Goal: Task Accomplishment & Management: Manage account settings

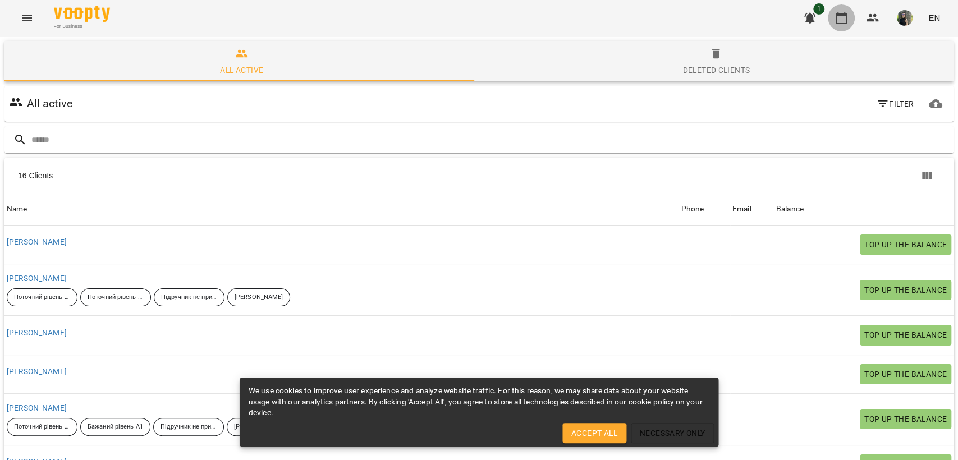
click at [849, 16] on button "button" at bounding box center [841, 17] width 27 height 27
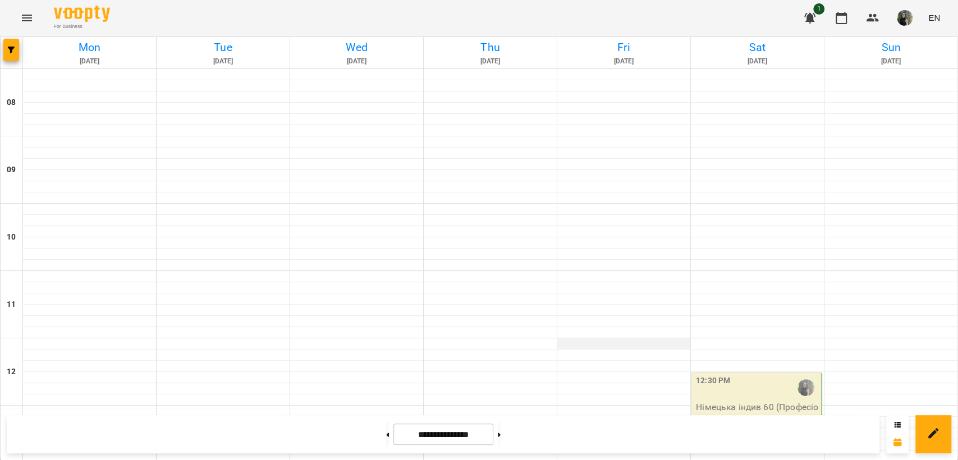
scroll to position [374, 0]
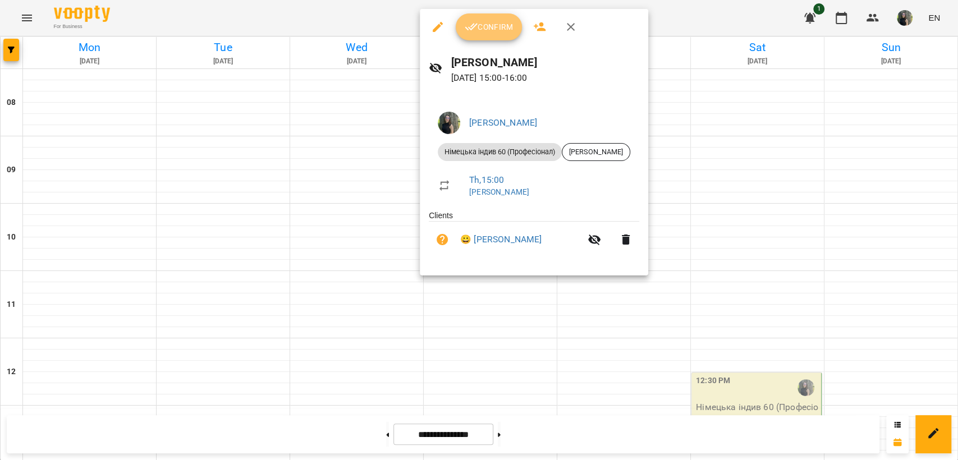
click at [510, 29] on span "Confirm" at bounding box center [489, 26] width 48 height 13
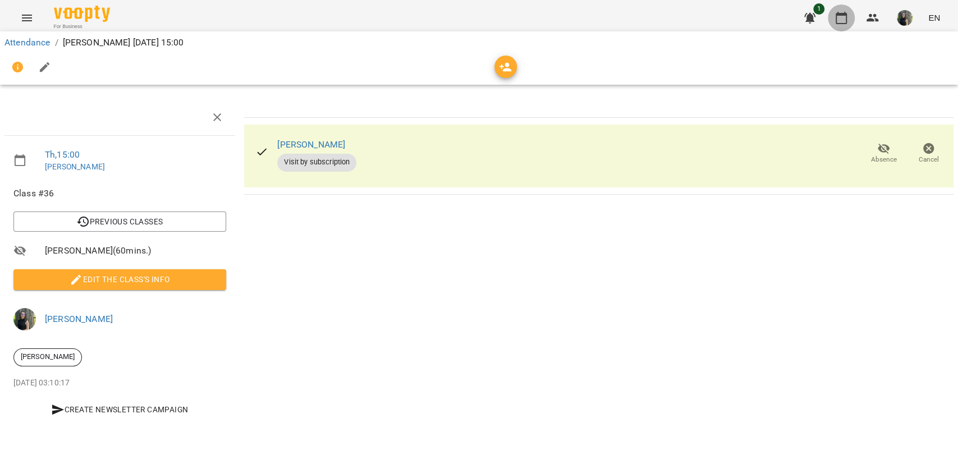
click at [838, 23] on icon "button" at bounding box center [841, 18] width 11 height 12
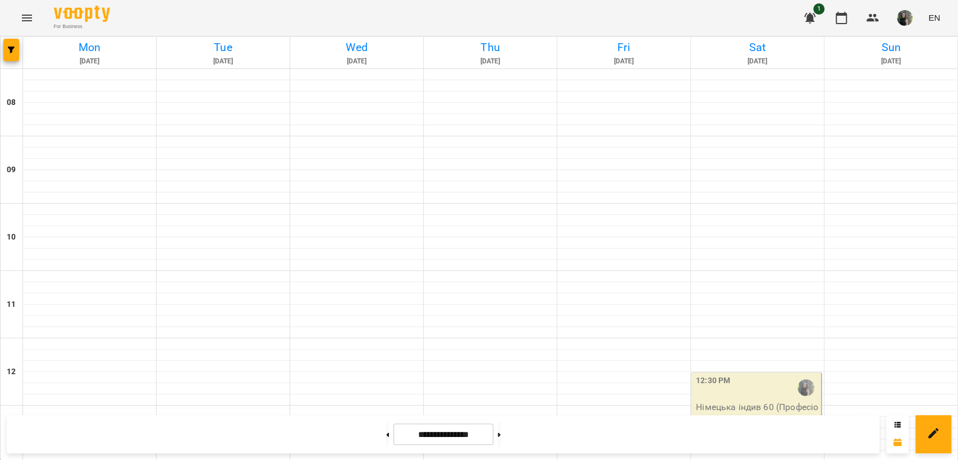
scroll to position [291, 0]
